Goal: Check status

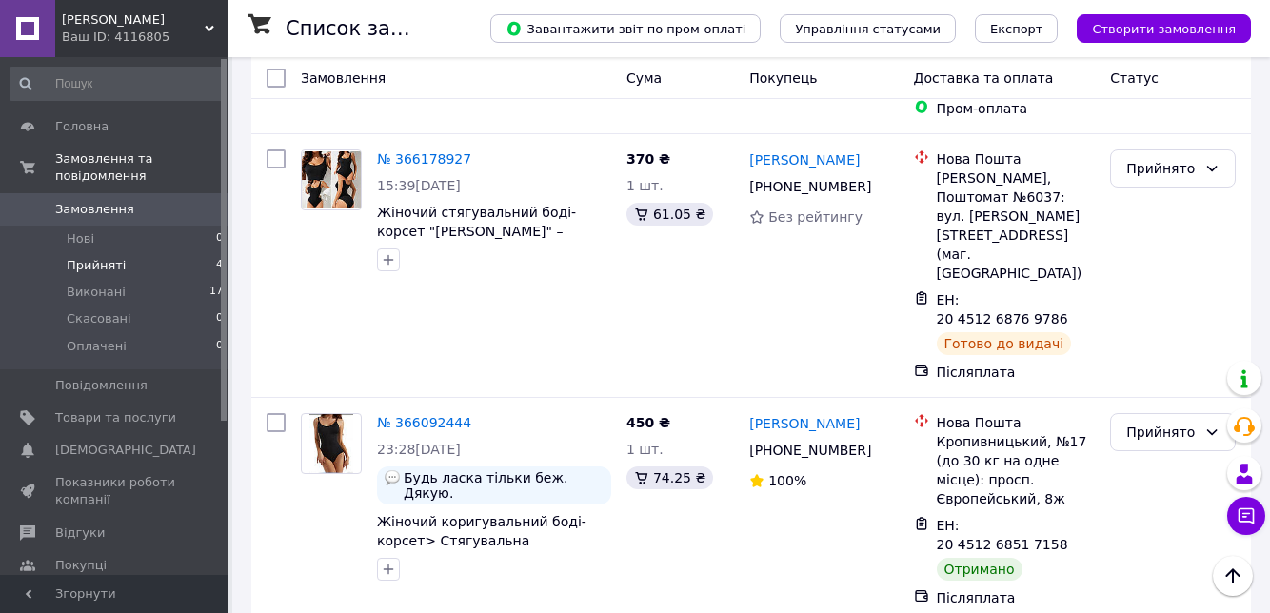
scroll to position [405, 0]
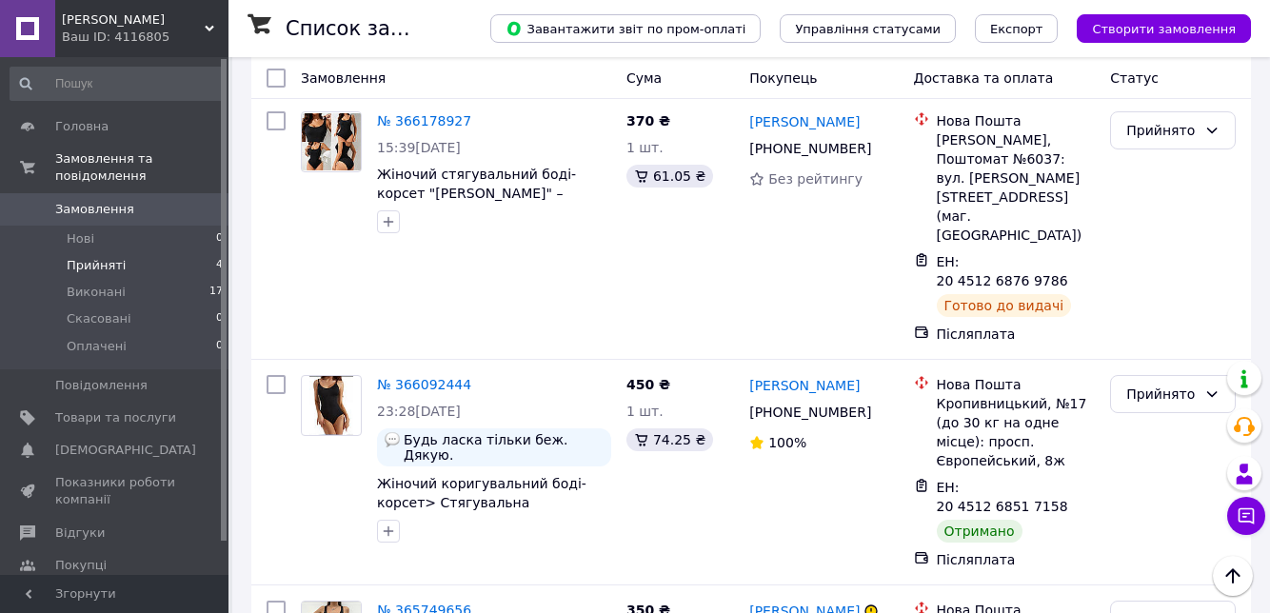
click at [1186, 384] on div "Прийнято" at bounding box center [1161, 394] width 70 height 21
click at [1171, 356] on li "Скасовано" at bounding box center [1173, 371] width 124 height 34
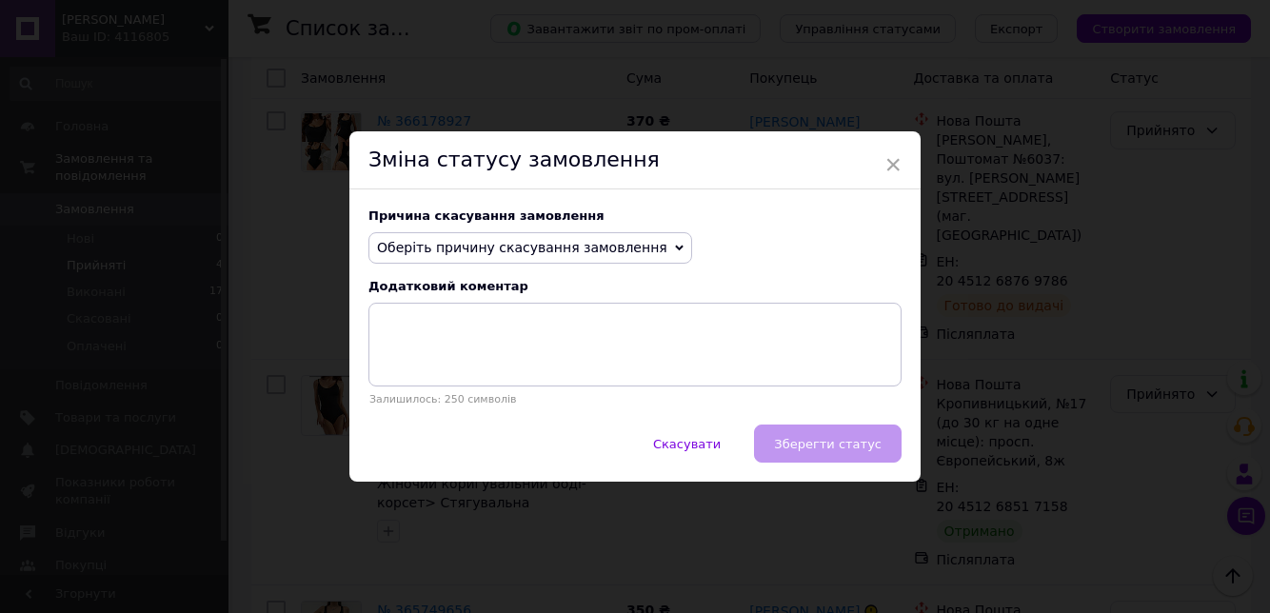
click at [889, 181] on span "×" at bounding box center [892, 164] width 17 height 32
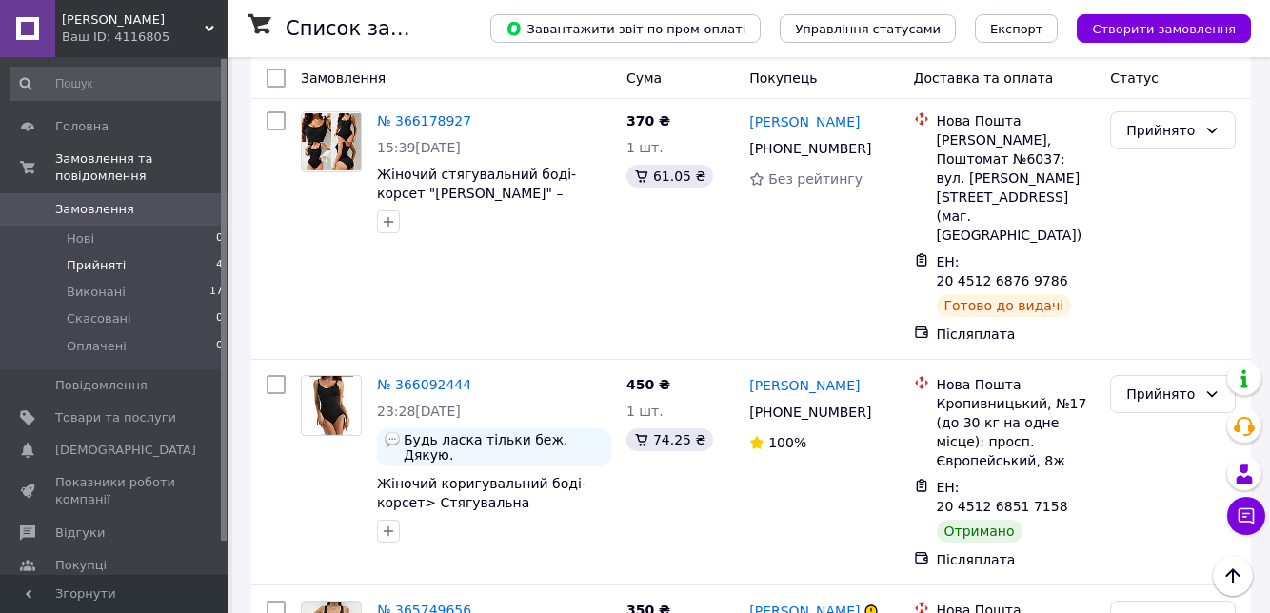
click at [1182, 384] on div "Прийнято" at bounding box center [1161, 394] width 70 height 21
click at [1182, 338] on li "Виконано" at bounding box center [1173, 337] width 124 height 34
click at [98, 488] on span "Показники роботи компанії" at bounding box center [115, 491] width 121 height 34
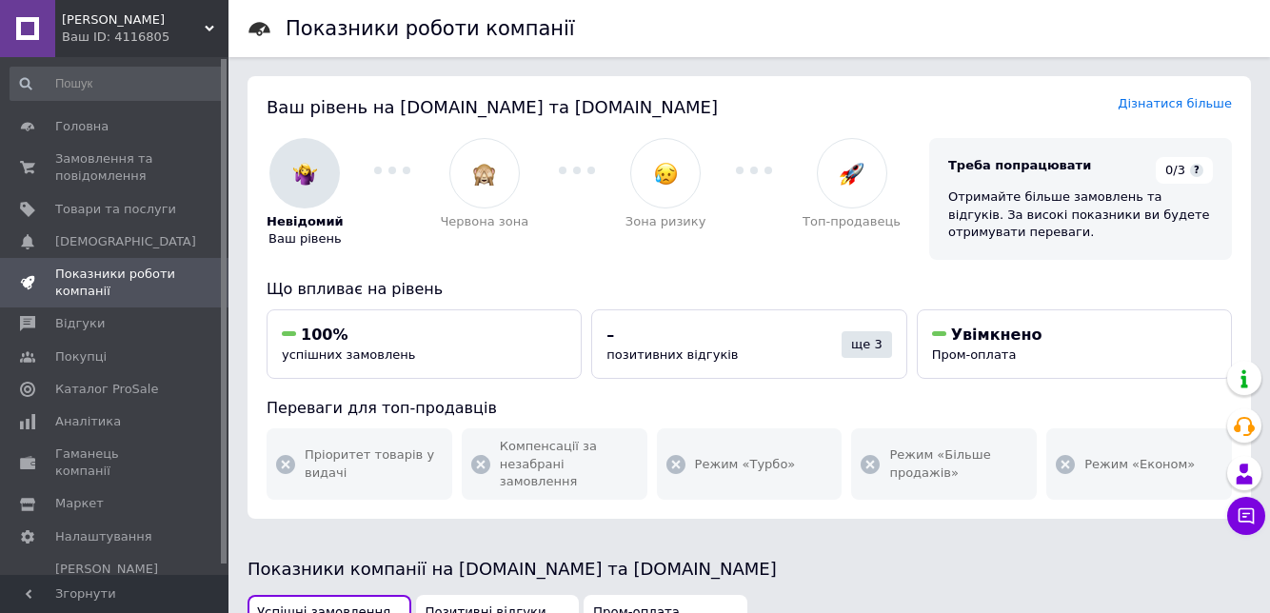
click at [130, 160] on span "Замовлення та повідомлення" at bounding box center [115, 167] width 121 height 34
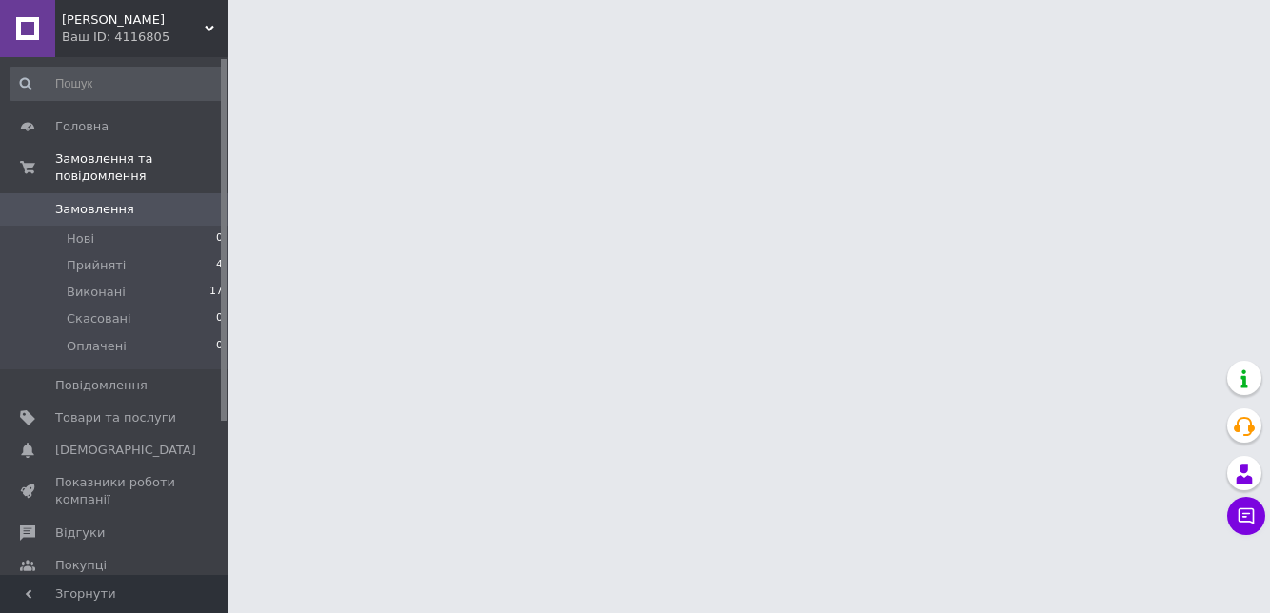
click at [147, 268] on li "Прийняті 4" at bounding box center [117, 265] width 234 height 27
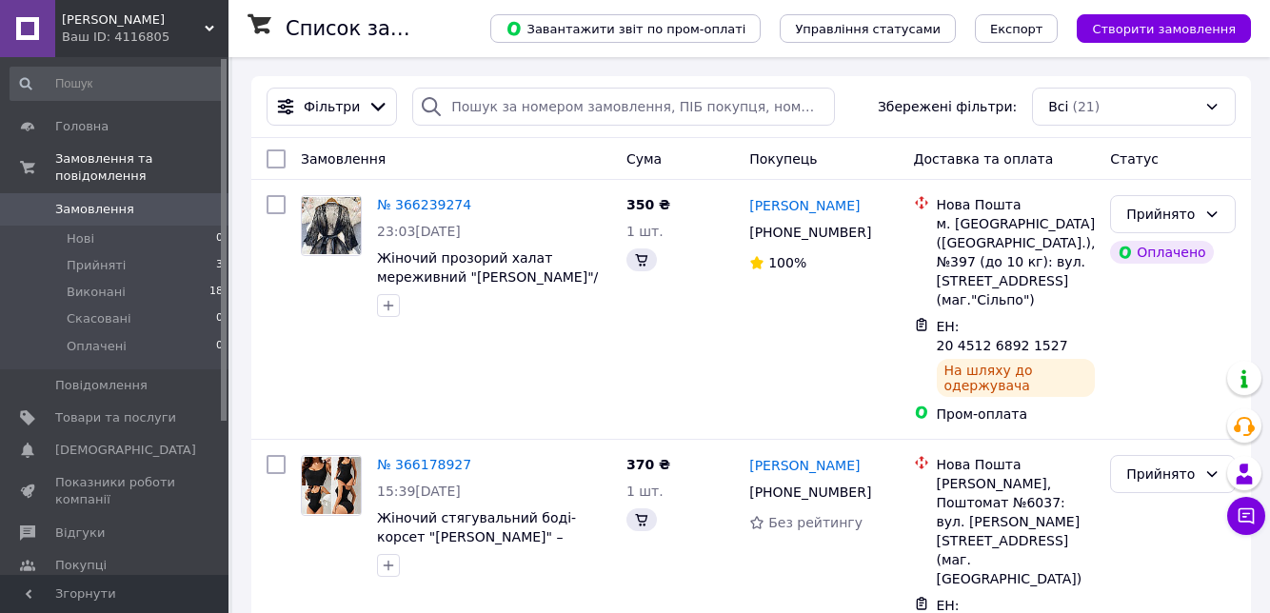
click at [138, 272] on li "Прийняті 3" at bounding box center [117, 265] width 234 height 27
click at [104, 270] on span "Прийняті" at bounding box center [96, 265] width 59 height 17
